Goal: Find specific page/section: Find specific page/section

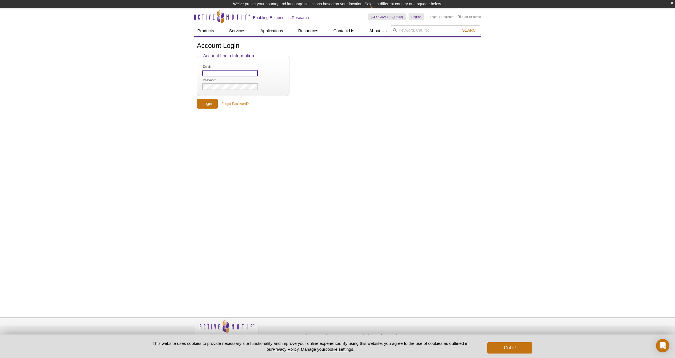
click at [215, 71] on input "Email" at bounding box center [229, 73] width 55 height 6
drag, startPoint x: 172, startPoint y: 119, endPoint x: 187, endPoint y: 105, distance: 20.6
click at [172, 119] on div "Active Motif Logo Enabling Epigenetics Research 0 Search Skip to content Active…" at bounding box center [337, 187] width 675 height 358
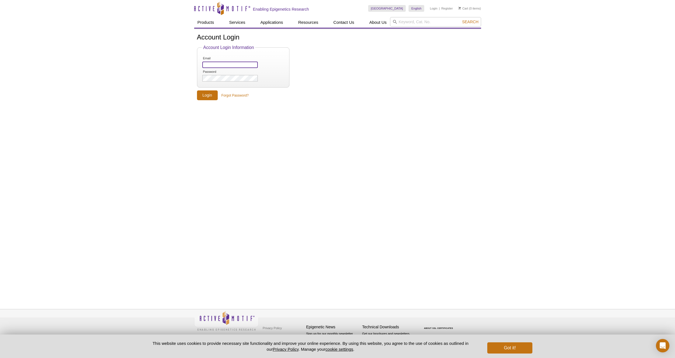
click at [219, 64] on input "Email" at bounding box center [229, 65] width 55 height 6
paste input "[EMAIL_ADDRESS][DOMAIN_NAME]"
type input "[EMAIL_ADDRESS][DOMAIN_NAME]"
click at [207, 95] on input "Login" at bounding box center [207, 95] width 21 height 10
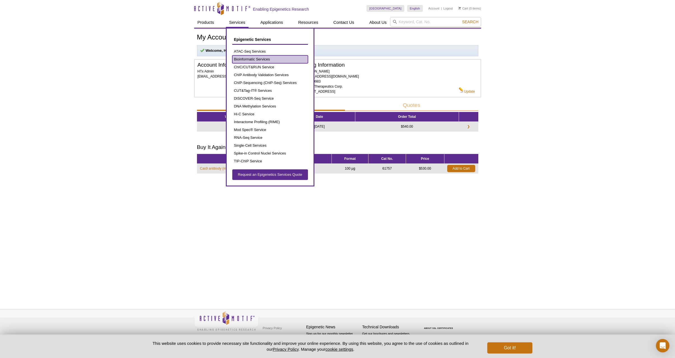
click at [260, 59] on link "Bioinformatic Services" at bounding box center [270, 59] width 76 height 8
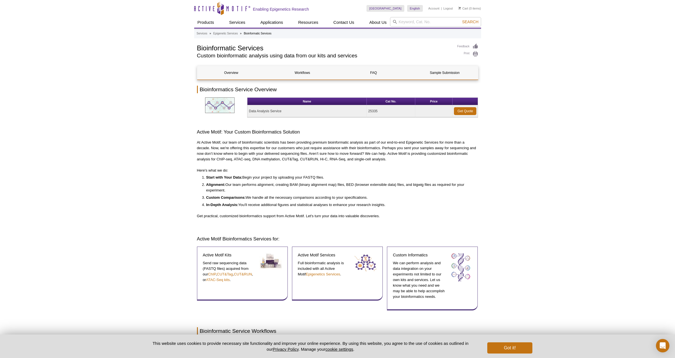
click at [148, 100] on div "Active Motif Logo Enabling Epigenetics Research 0 Search Skip to content Active…" at bounding box center [337, 349] width 675 height 699
